Goal: Find specific page/section: Find specific page/section

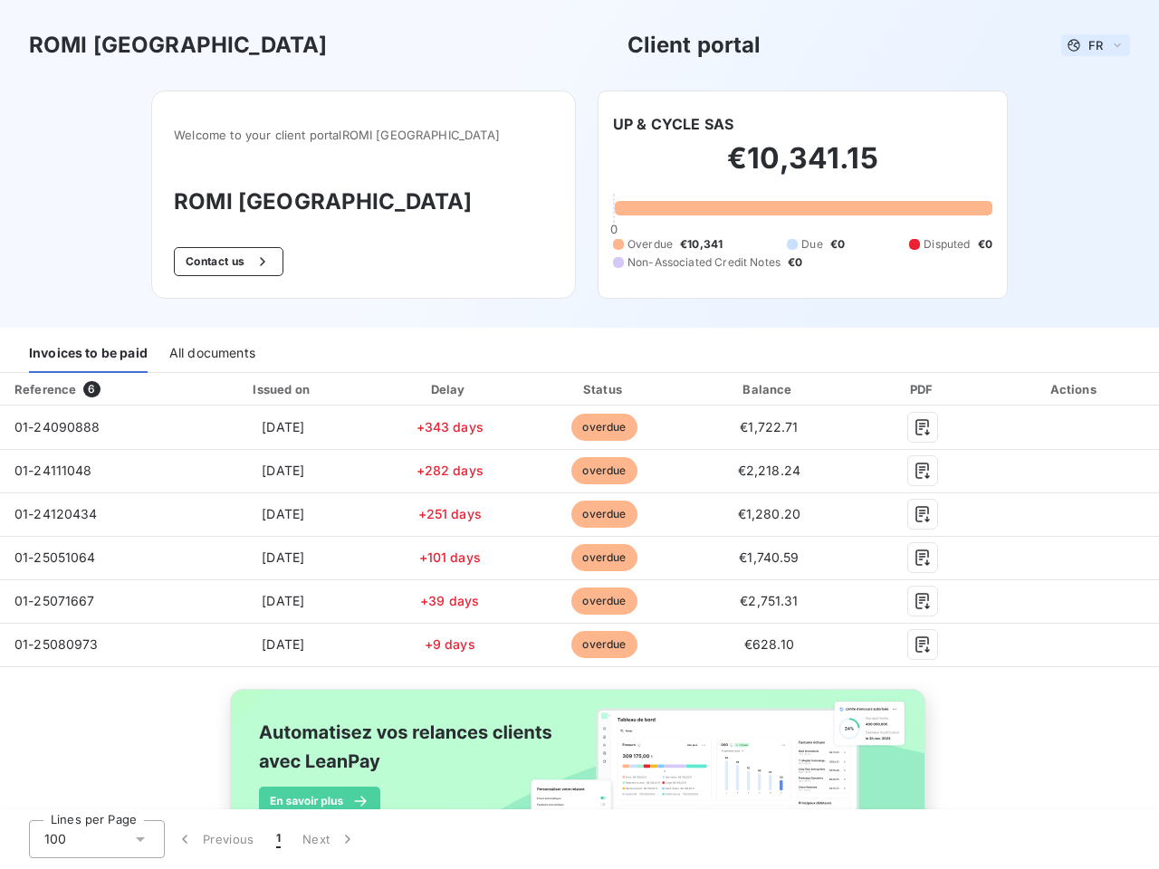
click at [1088, 45] on span "FR" at bounding box center [1095, 45] width 14 height 14
click at [249, 262] on button "Contact us" at bounding box center [229, 261] width 110 height 29
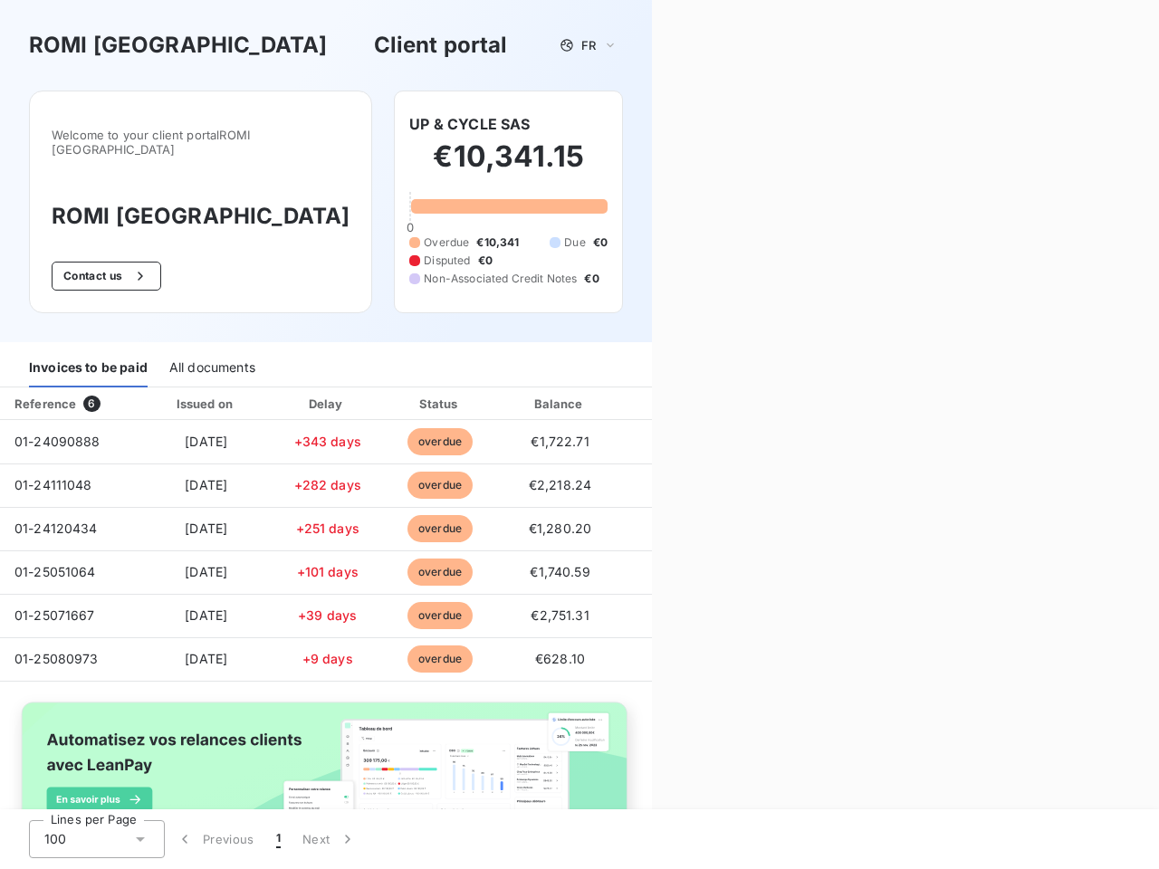
click at [665, 124] on div "Contact us Fill out the form below, and a member of our team will get back to y…" at bounding box center [905, 434] width 507 height 869
click at [88, 354] on div "Invoices to be paid" at bounding box center [88, 368] width 119 height 38
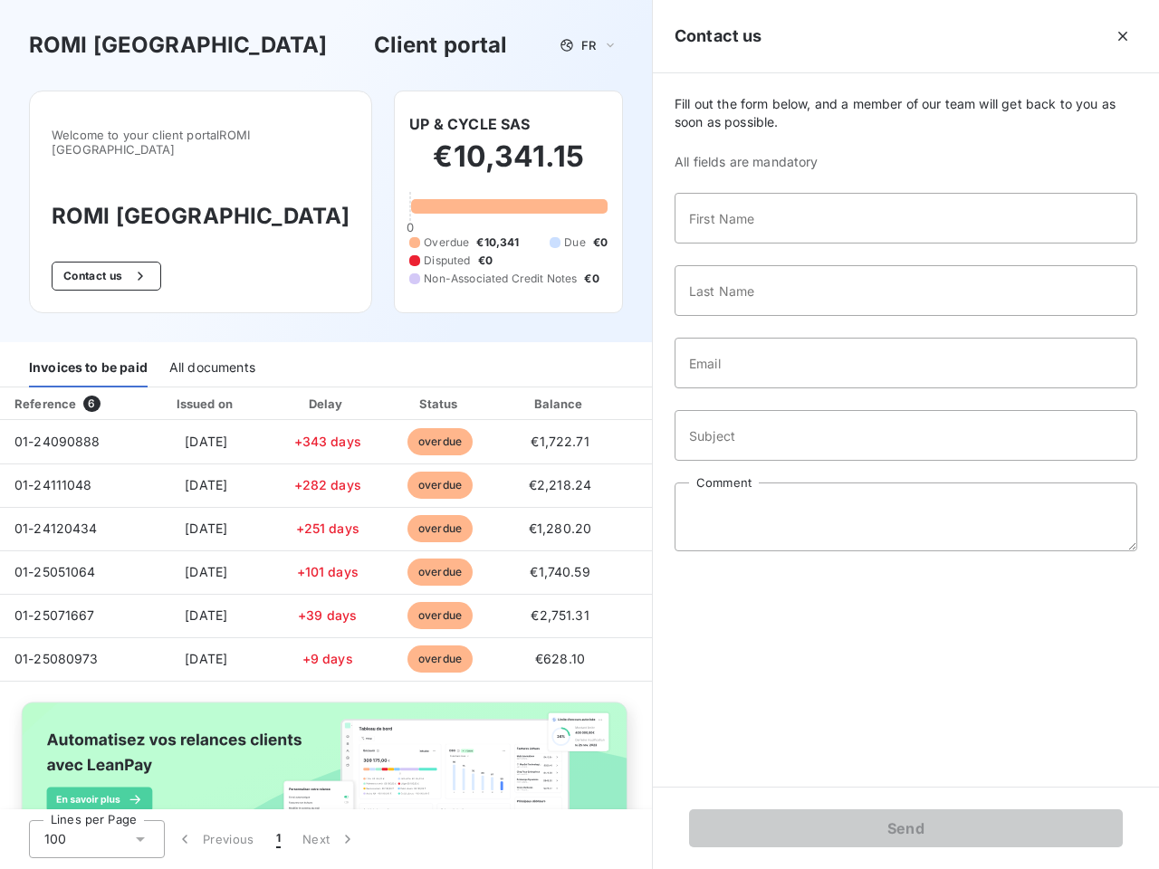
click at [211, 354] on div "All documents" at bounding box center [212, 368] width 86 height 38
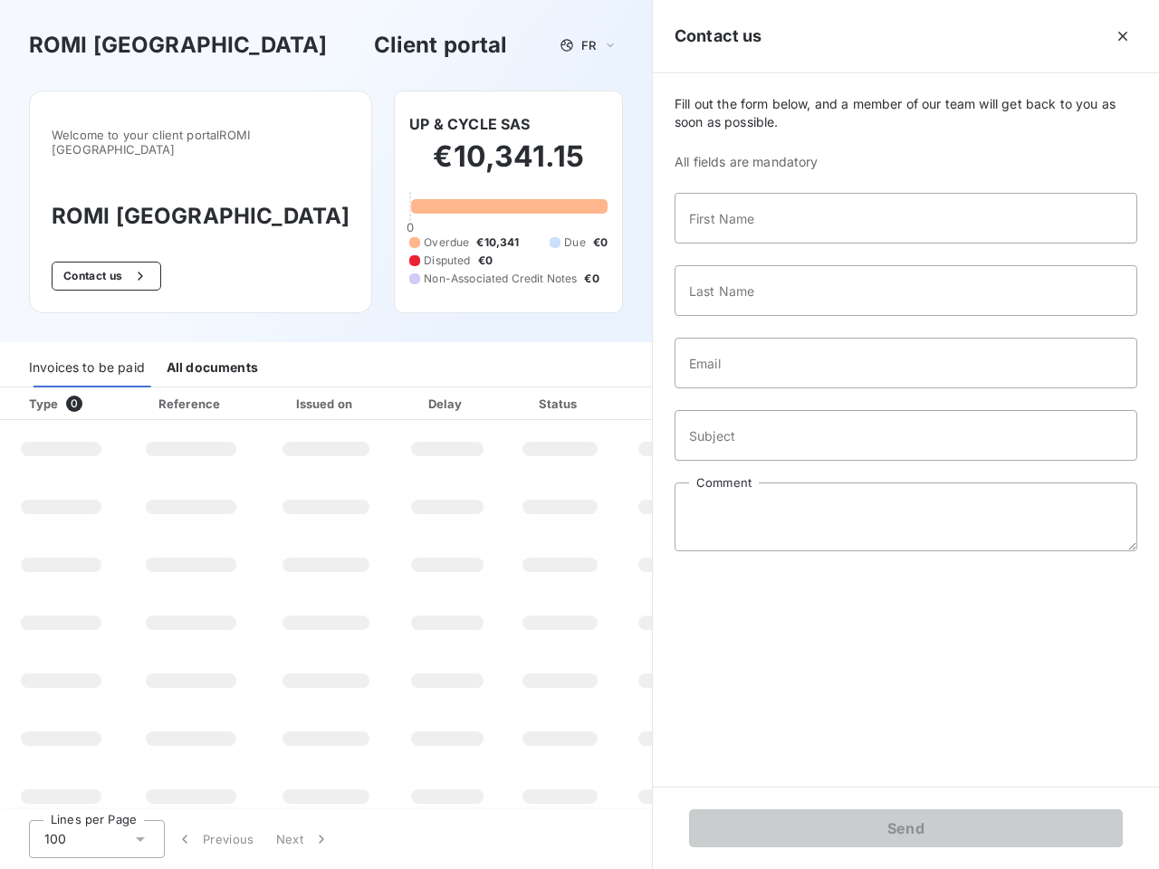
click at [94, 389] on th "Type 0" at bounding box center [61, 403] width 122 height 33
click at [279, 389] on th "Issued on" at bounding box center [326, 403] width 132 height 33
